Goal: Entertainment & Leisure: Consume media (video, audio)

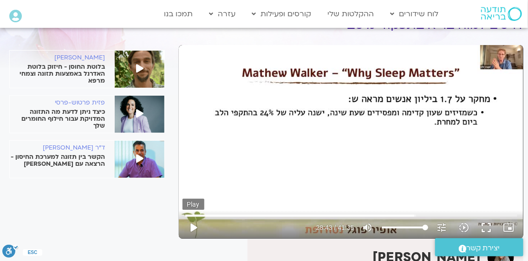
click at [192, 227] on button "play_arrow" at bounding box center [194, 228] width 22 height 22
click at [191, 225] on button "pause" at bounding box center [194, 228] width 22 height 22
click at [193, 226] on button "play_arrow" at bounding box center [194, 228] width 22 height 22
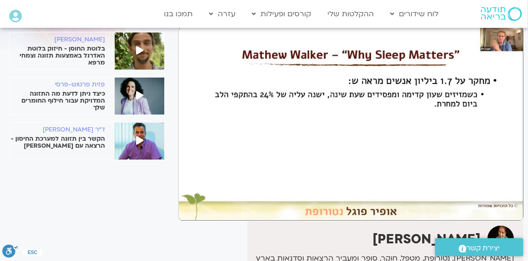
scroll to position [51, 0]
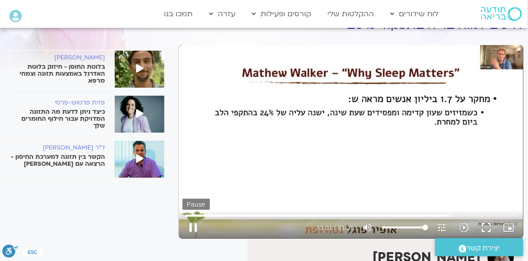
click at [194, 228] on button "pause" at bounding box center [194, 228] width 22 height 22
click at [195, 226] on button "play_arrow" at bounding box center [194, 228] width 22 height 22
click at [194, 228] on button "pause" at bounding box center [194, 228] width 22 height 22
click at [192, 227] on button "play_arrow" at bounding box center [194, 228] width 22 height 22
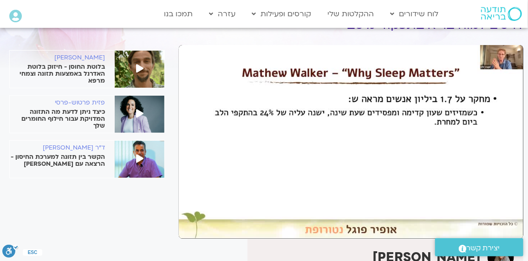
click at [195, 226] on button "pause" at bounding box center [194, 228] width 22 height 22
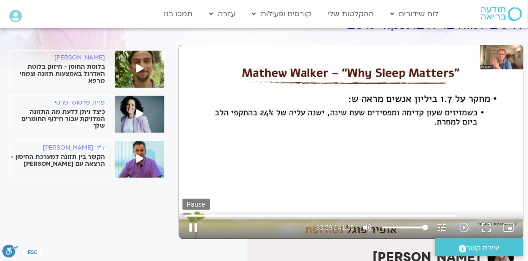
click at [192, 224] on button "pause" at bounding box center [194, 228] width 22 height 22
click at [456, 216] on input "Seek" at bounding box center [351, 216] width 332 height 6
click at [455, 216] on input "Seek" at bounding box center [351, 216] width 332 height 6
click at [193, 225] on button "play_arrow" at bounding box center [194, 228] width 22 height 22
click at [454, 216] on input "Seek" at bounding box center [351, 216] width 332 height 6
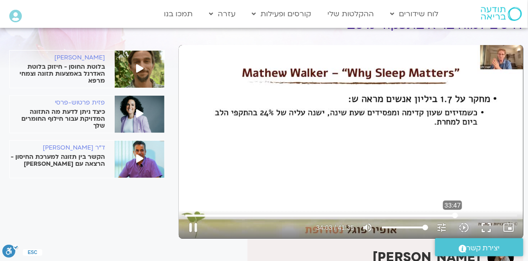
click at [454, 216] on input "Seek" at bounding box center [351, 216] width 332 height 6
click at [452, 216] on input "Seek" at bounding box center [351, 216] width 332 height 6
click at [193, 225] on button "pause" at bounding box center [194, 228] width 22 height 22
click at [194, 227] on button "play_arrow" at bounding box center [194, 228] width 22 height 22
click at [194, 228] on button "pause" at bounding box center [194, 228] width 22 height 22
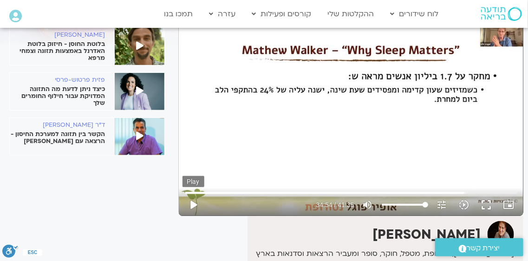
scroll to position [82, 0]
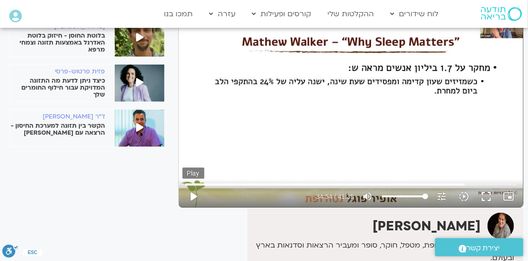
click at [195, 196] on button "play_arrow" at bounding box center [194, 196] width 22 height 22
click at [193, 196] on button "pause" at bounding box center [194, 196] width 22 height 22
click at [194, 195] on button "play_arrow" at bounding box center [194, 196] width 22 height 22
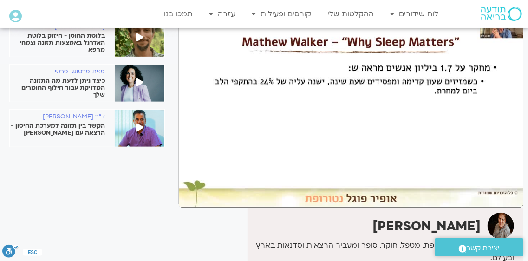
click at [192, 196] on button "pause" at bounding box center [194, 196] width 22 height 22
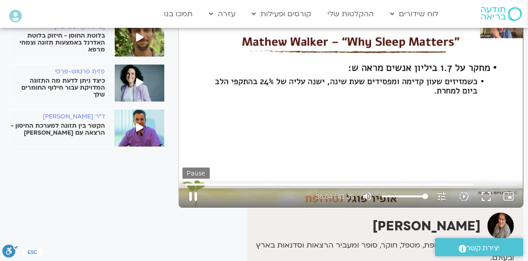
click at [193, 193] on button "pause" at bounding box center [194, 196] width 22 height 22
click at [193, 197] on button "play_arrow" at bounding box center [194, 196] width 22 height 22
click at [192, 196] on button "pause" at bounding box center [194, 196] width 22 height 22
click at [192, 196] on button "play_arrow" at bounding box center [194, 196] width 22 height 22
click at [191, 196] on button "pause" at bounding box center [194, 196] width 22 height 22
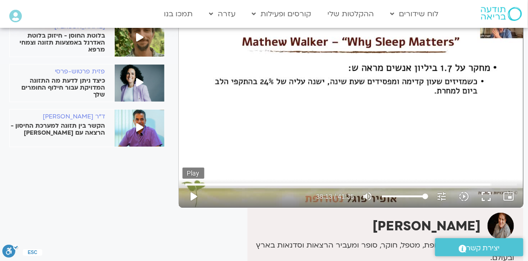
click at [194, 196] on button "play_arrow" at bounding box center [194, 196] width 22 height 22
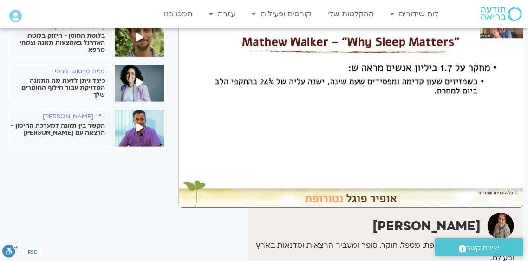
click at [194, 197] on button "pause" at bounding box center [194, 196] width 22 height 22
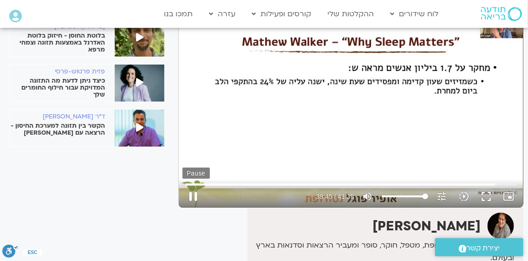
click at [194, 196] on button "pause" at bounding box center [194, 196] width 22 height 22
click at [193, 197] on button "play_arrow" at bounding box center [194, 196] width 22 height 22
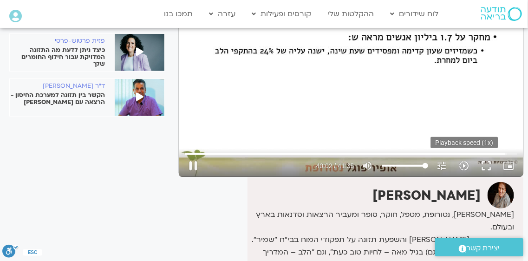
scroll to position [113, 0]
click at [496, 152] on input "Seek" at bounding box center [351, 154] width 332 height 6
click at [491, 154] on input "Seek" at bounding box center [351, 154] width 332 height 6
click at [194, 165] on button "pause" at bounding box center [194, 166] width 22 height 22
type input "2333.470381"
